Goal: Task Accomplishment & Management: Manage account settings

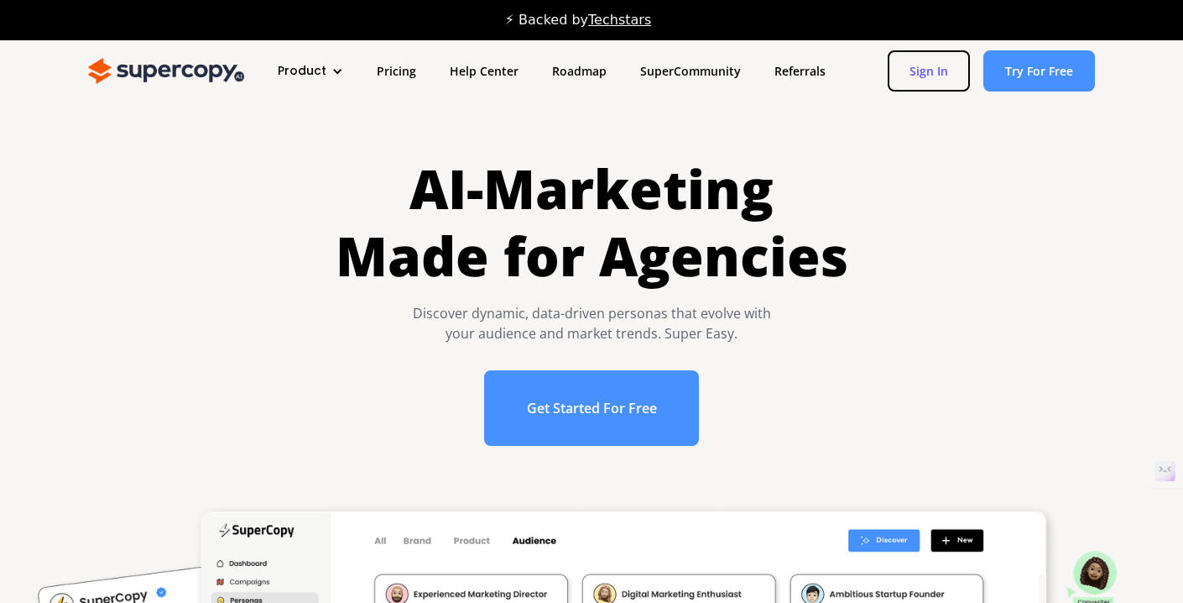
click at [936, 71] on link "Sign In" at bounding box center [929, 70] width 82 height 41
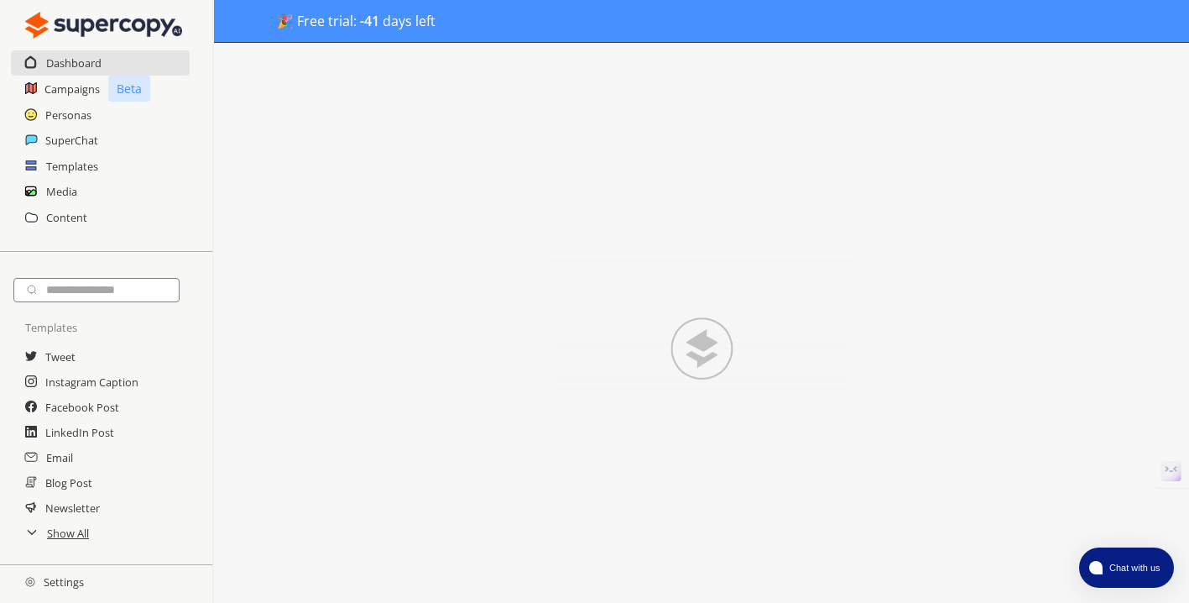
click at [75, 575] on h2 "Settings" at bounding box center [54, 582] width 109 height 34
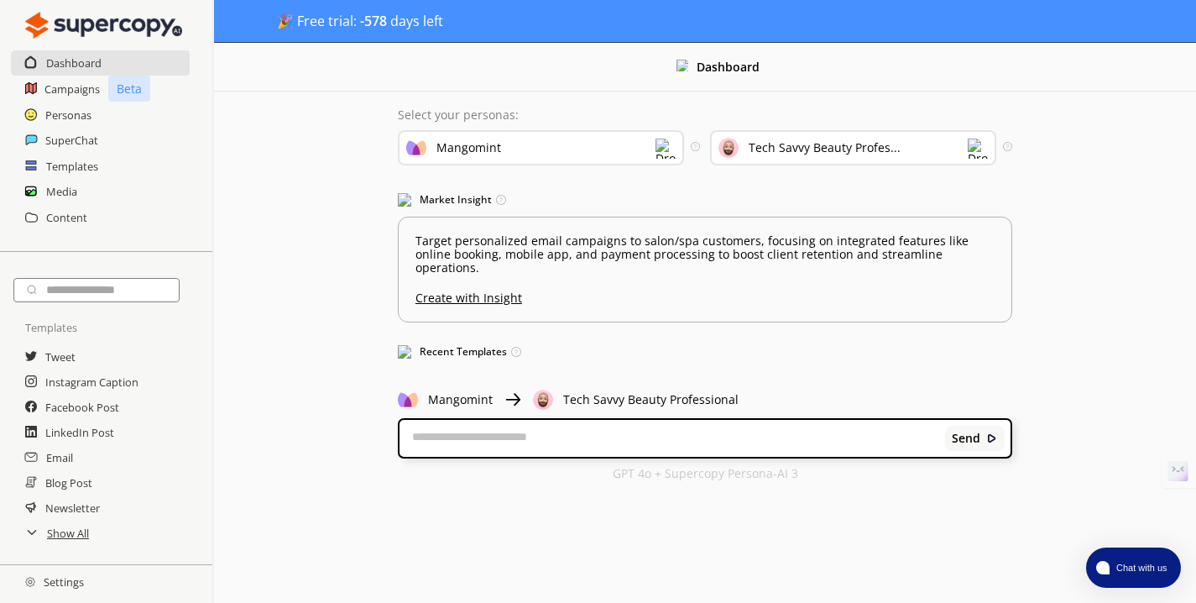
click at [73, 577] on h2 "Settings" at bounding box center [54, 582] width 109 height 34
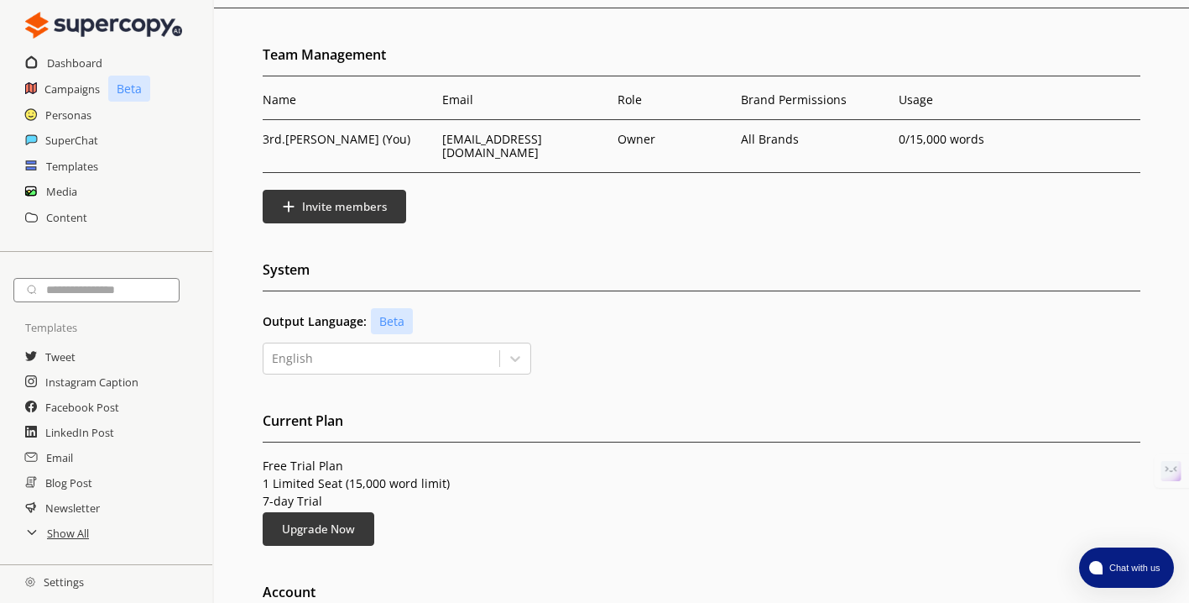
scroll to position [232, 0]
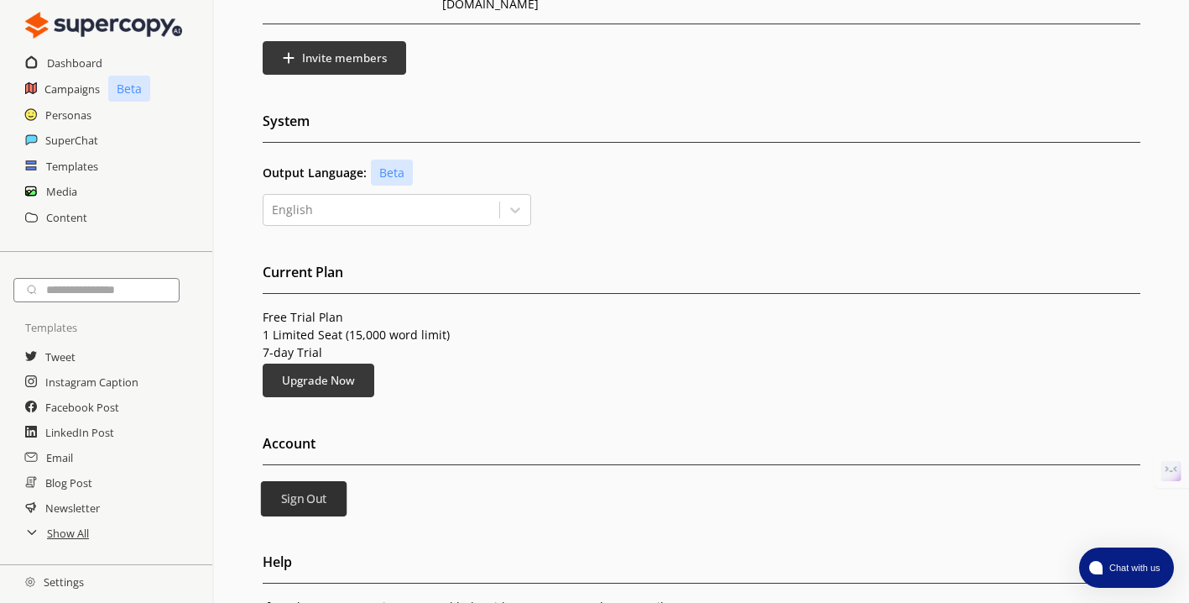
click at [325, 493] on button "Sign Out" at bounding box center [304, 498] width 86 height 35
